Goal: Complete application form

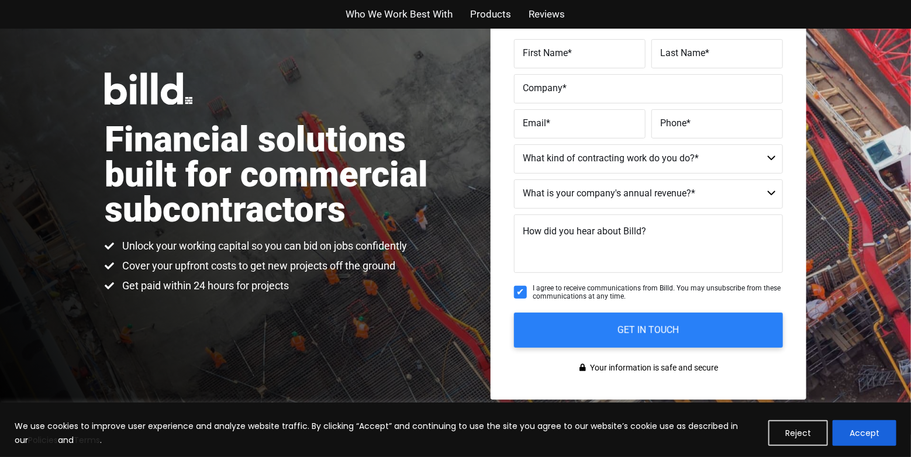
scroll to position [117, 0]
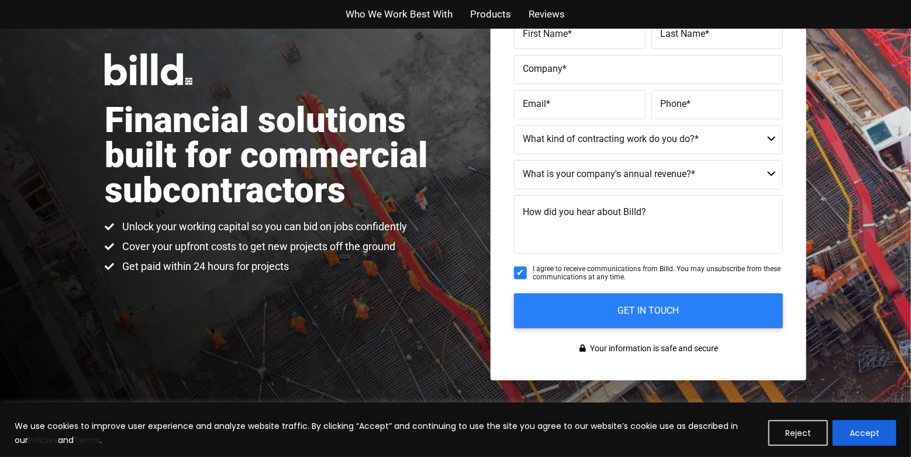
click at [570, 103] on label "Email *" at bounding box center [580, 104] width 114 height 17
click at [570, 103] on input "Email *" at bounding box center [580, 104] width 132 height 29
type input "[EMAIL_ADDRESS][DOMAIN_NAME]"
type input "[PERSON_NAME]"
type input "Ungureanu"
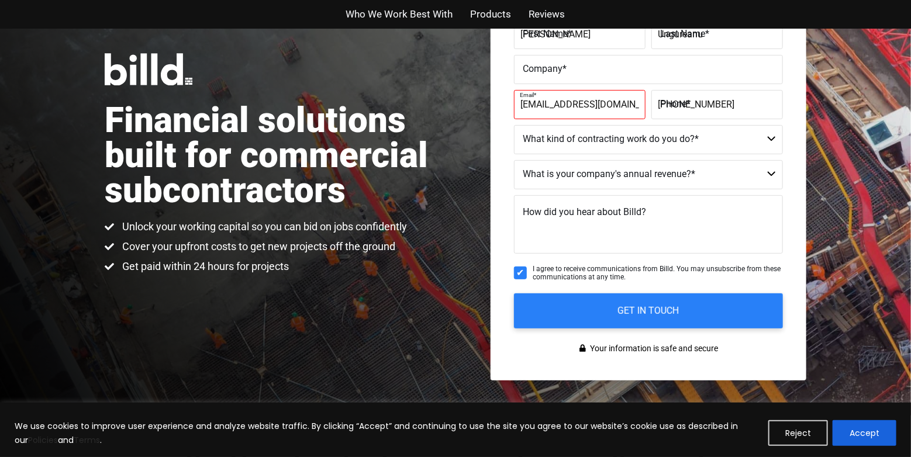
type input "[PHONE_NUMBER]"
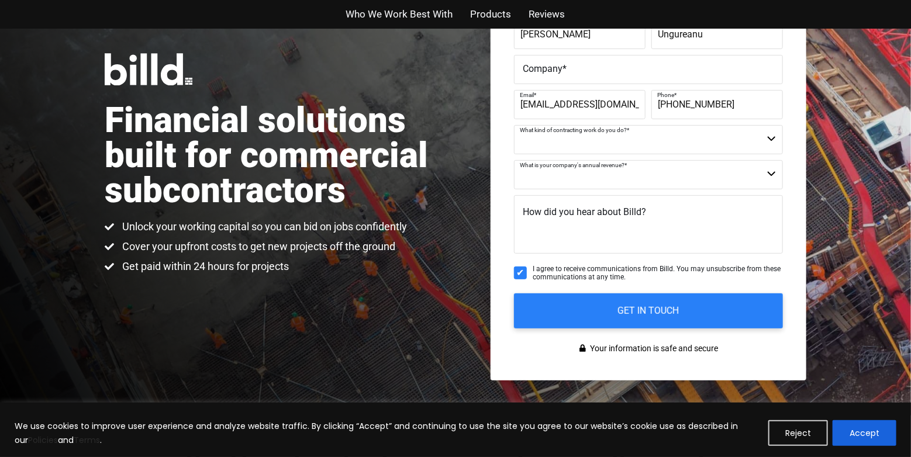
click at [556, 134] on select "Commercial Commercial and Residential Residential Not a Contractor" at bounding box center [648, 139] width 269 height 29
select select "Commercial and Residential"
click at [514, 125] on select "Commercial Commercial and Residential Residential Not a Contractor" at bounding box center [648, 139] width 269 height 29
click at [584, 209] on span "How did you hear about Billd?" at bounding box center [584, 211] width 123 height 11
click at [584, 209] on textarea "How did you hear about Billd?" at bounding box center [648, 224] width 269 height 58
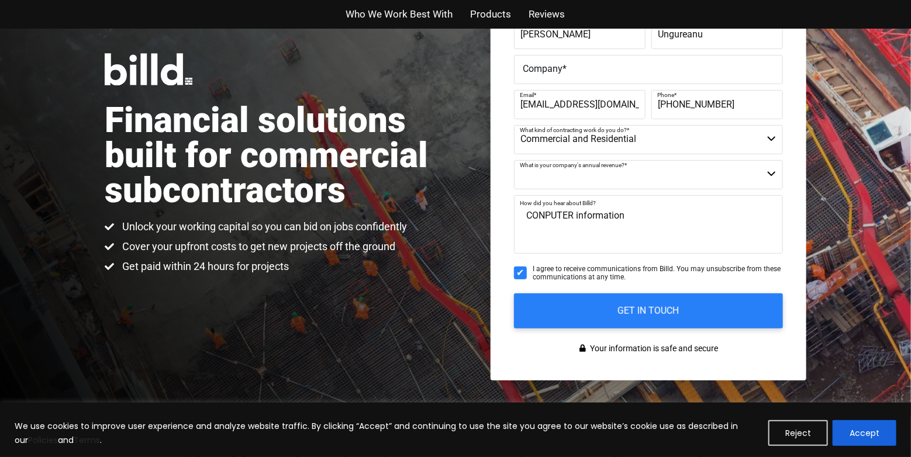
click at [547, 218] on textarea "CONPUTER information" at bounding box center [648, 224] width 269 height 58
click at [574, 216] on textarea "CONPUTER information" at bounding box center [648, 224] width 269 height 58
click at [544, 216] on textarea "CONPUTERDF information" at bounding box center [648, 224] width 269 height 58
click at [603, 235] on textarea "CONPUTERDF information" at bounding box center [648, 224] width 269 height 58
click at [586, 214] on textarea "CONPUTERDF information" at bounding box center [648, 224] width 269 height 58
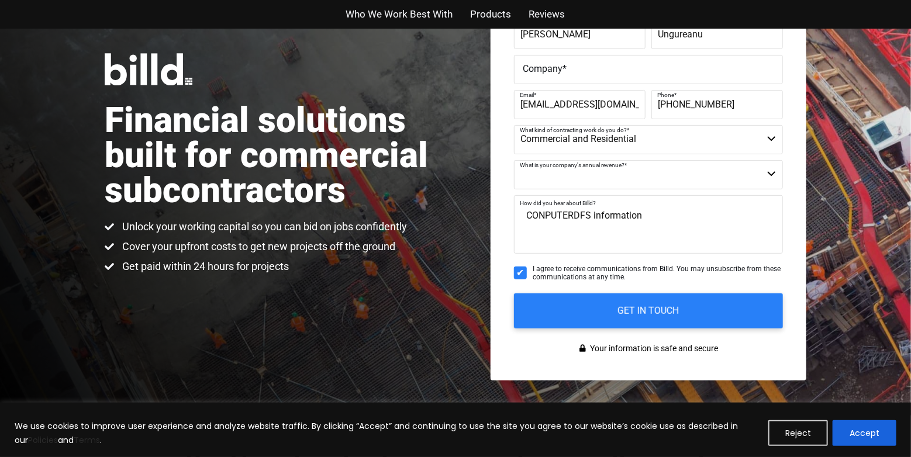
click at [573, 218] on textarea "CONPUTERDFS information" at bounding box center [648, 224] width 269 height 58
click at [590, 216] on textarea "CONPUTERDFS information" at bounding box center [648, 224] width 269 height 58
click at [571, 218] on textarea "Computer information" at bounding box center [648, 224] width 269 height 58
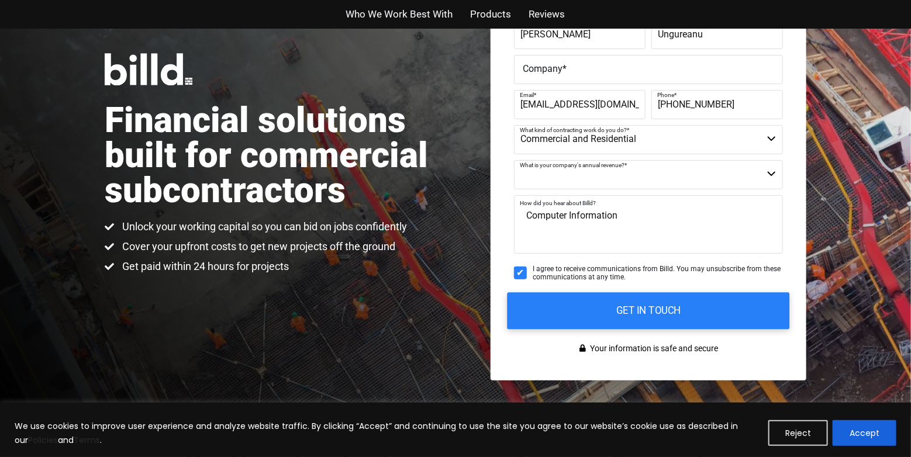
type textarea "Computer Information"
click at [623, 306] on input "GET IN TOUCH" at bounding box center [649, 310] width 282 height 37
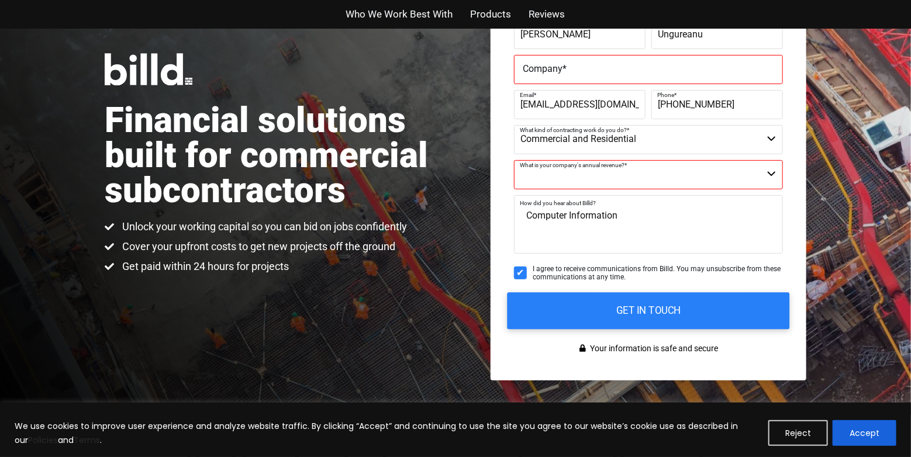
click at [650, 306] on input "GET IN TOUCH" at bounding box center [649, 310] width 282 height 37
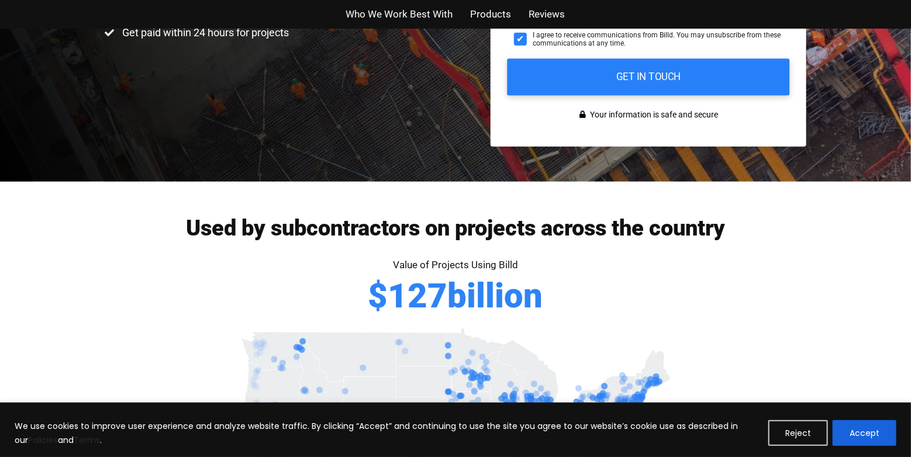
scroll to position [234, 0]
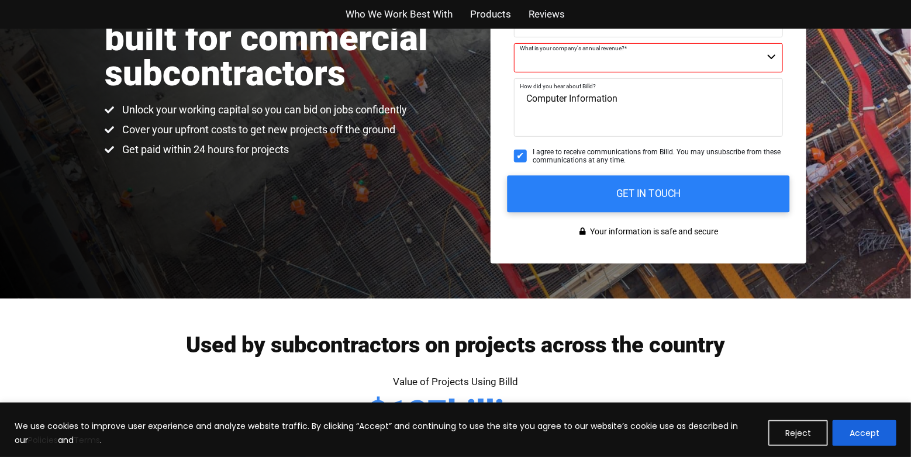
click at [586, 187] on input "GET IN TOUCH" at bounding box center [649, 193] width 282 height 37
click at [639, 188] on input "GET IN TOUCH" at bounding box center [649, 193] width 282 height 37
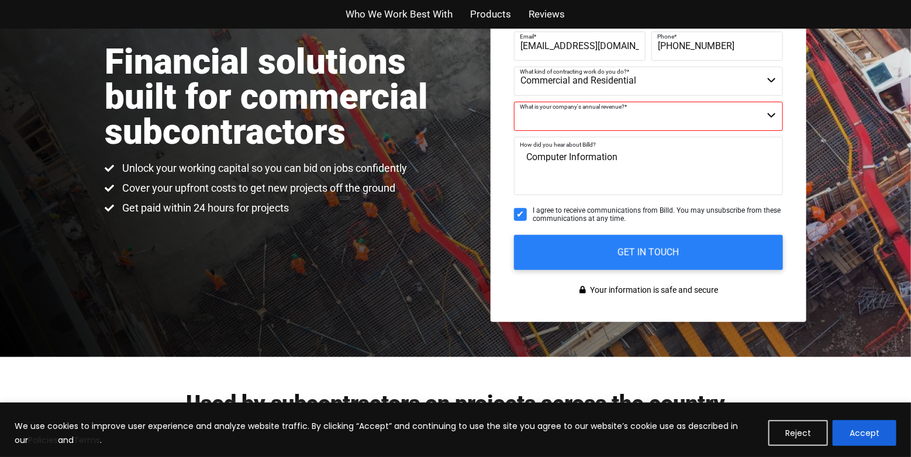
click at [554, 111] on select "$40M + $25M - $40M $8M - $25M $4M - $8M $2M - $4M $1M - $2M Less than $1M" at bounding box center [648, 116] width 269 height 29
select select "Less than $1M"
click at [514, 102] on select "$40M + $25M - $40M $8M - $25M $4M - $8M $2M - $4M $1M - $2M Less than $1M" at bounding box center [648, 116] width 269 height 29
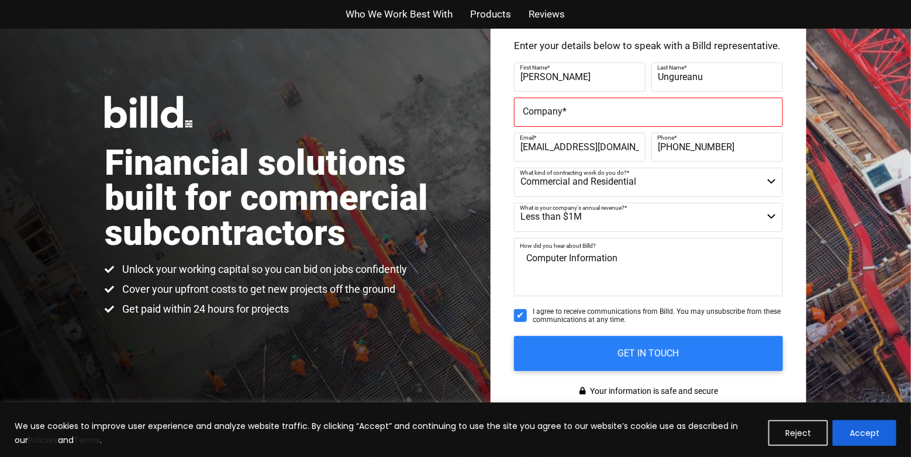
scroll to position [58, 0]
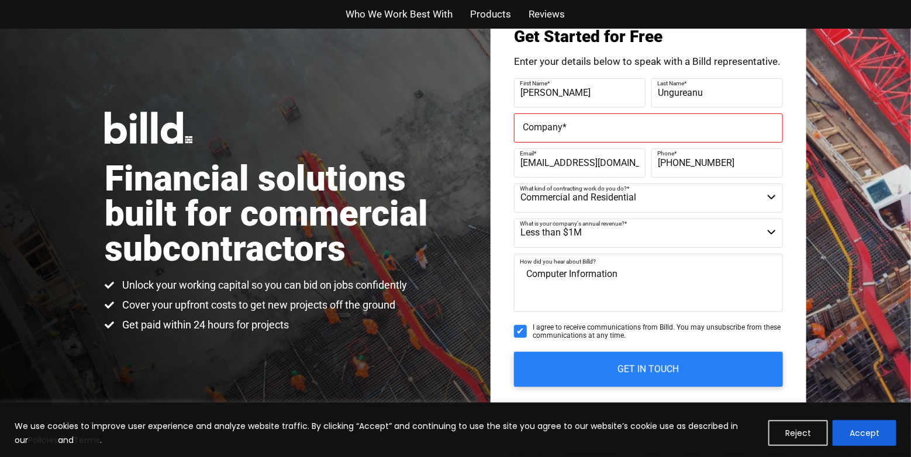
click at [571, 125] on label "Company *" at bounding box center [648, 127] width 251 height 17
click at [571, 125] on input "Company *" at bounding box center [648, 127] width 269 height 29
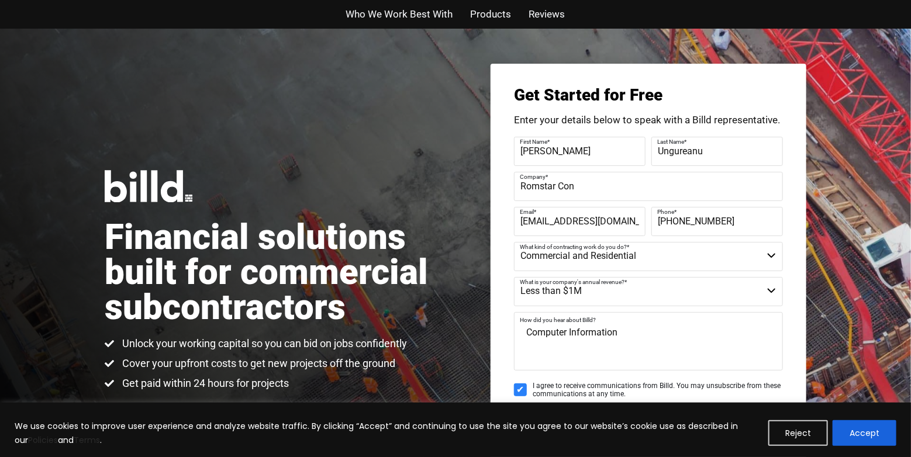
click at [574, 187] on input "Romstar Con" at bounding box center [648, 186] width 269 height 29
click at [625, 180] on label "Company *" at bounding box center [647, 177] width 254 height 17
click at [625, 180] on input "Romstar Con" at bounding box center [648, 186] width 269 height 29
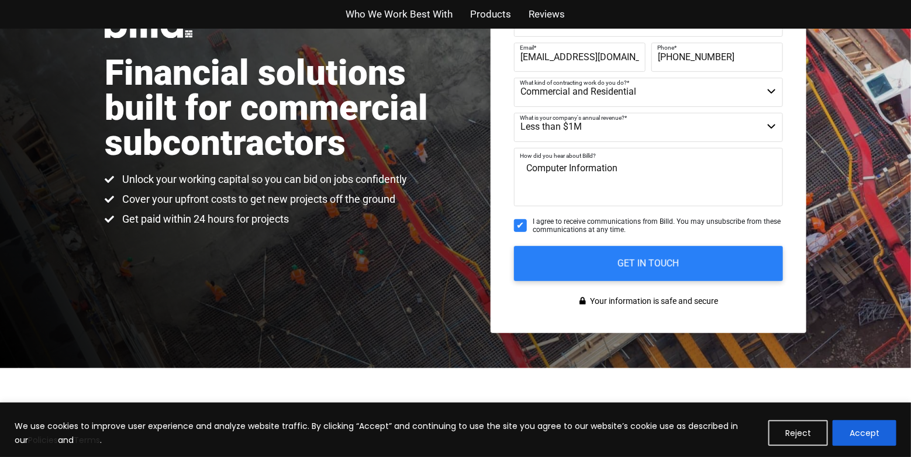
scroll to position [175, 0]
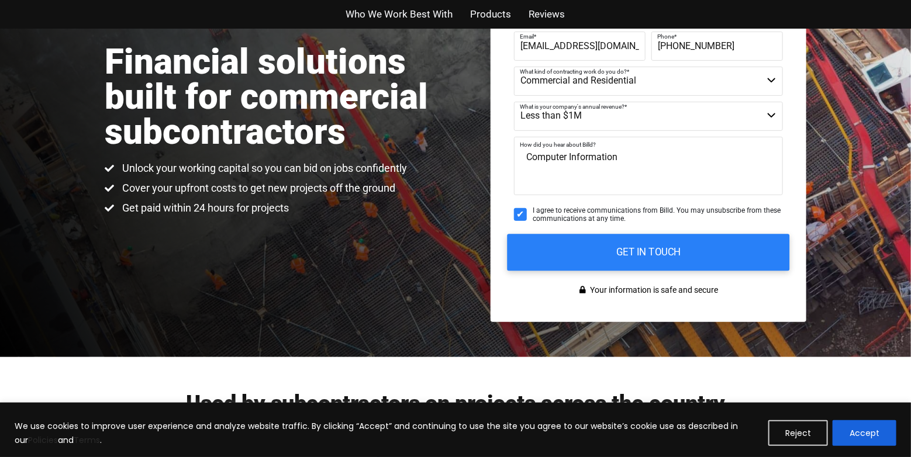
type input "Romstar Construction Inc"
click at [630, 256] on input "GET IN TOUCH" at bounding box center [649, 252] width 282 height 37
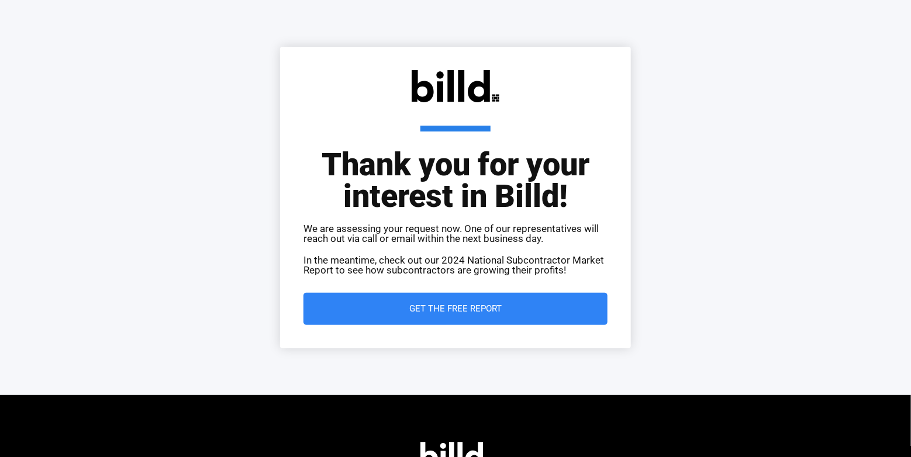
click at [467, 305] on span "Get the Free Report" at bounding box center [455, 309] width 92 height 9
